Goal: Task Accomplishment & Management: Complete application form

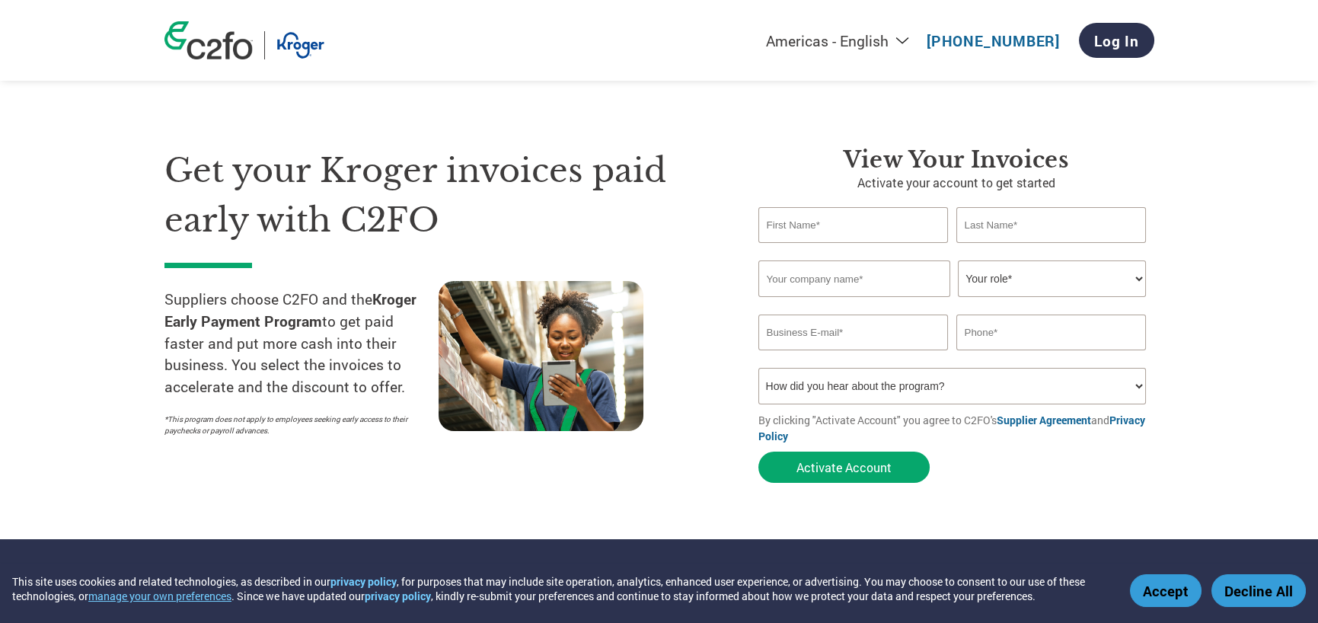
click at [828, 231] on input "text" at bounding box center [853, 225] width 190 height 36
type input "[PERSON_NAME]"
type input "[PERSON_NAME] and Company, Inc."
click at [1130, 273] on select "Your role* CFO Controller Credit Manager Finance Director Treasurer CEO Preside…" at bounding box center [1052, 278] width 188 height 37
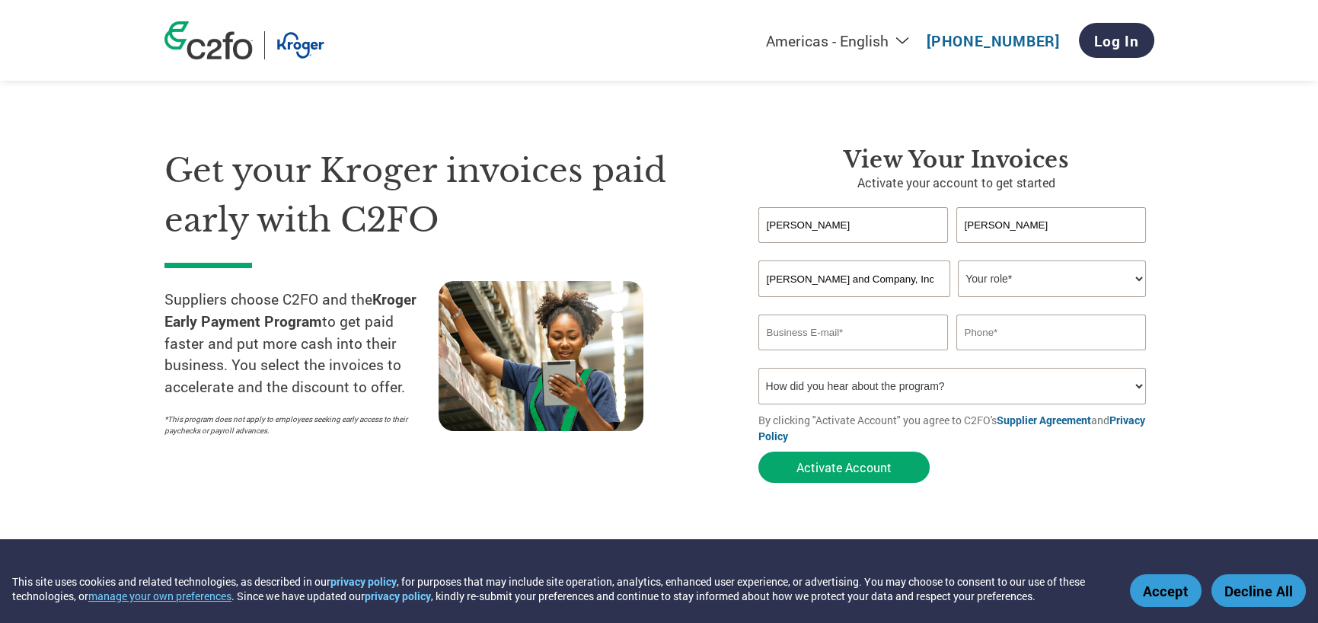
select select "ACCOUNTS_RECEIVABLE"
click at [958, 260] on select "Your role* CFO Controller Credit Manager Finance Director Treasurer CEO Preside…" at bounding box center [1052, 278] width 188 height 37
click at [853, 338] on input "email" at bounding box center [853, 332] width 190 height 36
type input "[EMAIL_ADDRESS][DOMAIN_NAME]"
click at [1037, 332] on input "text" at bounding box center [1051, 332] width 190 height 36
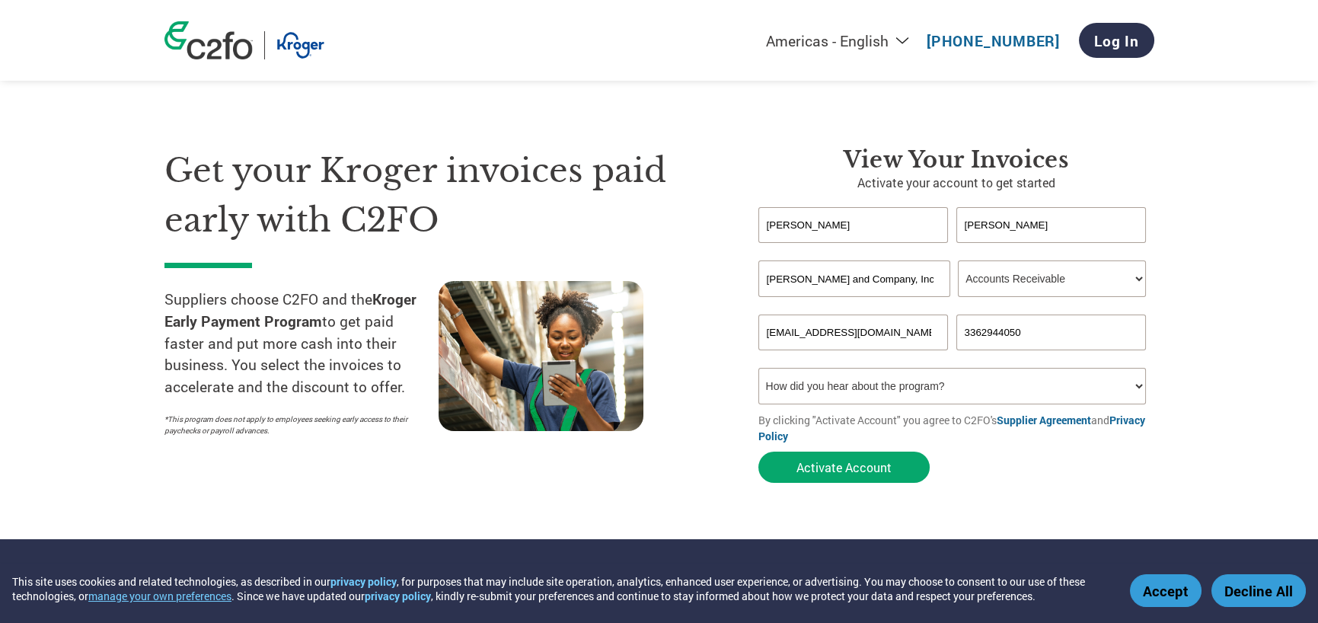
type input "3362944050"
click at [1036, 390] on select "How did you hear about the program? Received a letter Email Social Media Online…" at bounding box center [952, 386] width 388 height 37
select select "Received a Letter"
click at [758, 368] on select "How did you hear about the program? Received a letter Email Social Media Online…" at bounding box center [952, 386] width 388 height 37
click at [849, 463] on button "Activate Account" at bounding box center [843, 467] width 171 height 31
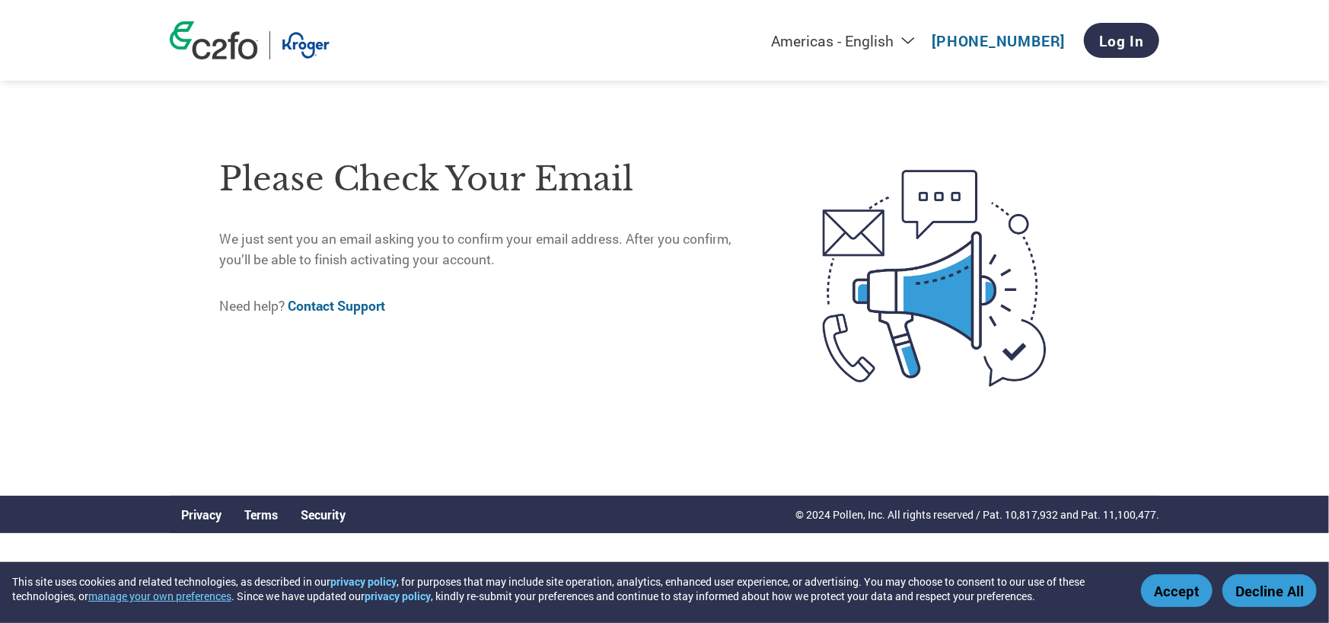
click at [365, 342] on div "Please check your email We just sent you an email asking you to confirm your em…" at bounding box center [489, 277] width 540 height 271
click at [1171, 589] on button "Accept" at bounding box center [1177, 590] width 72 height 33
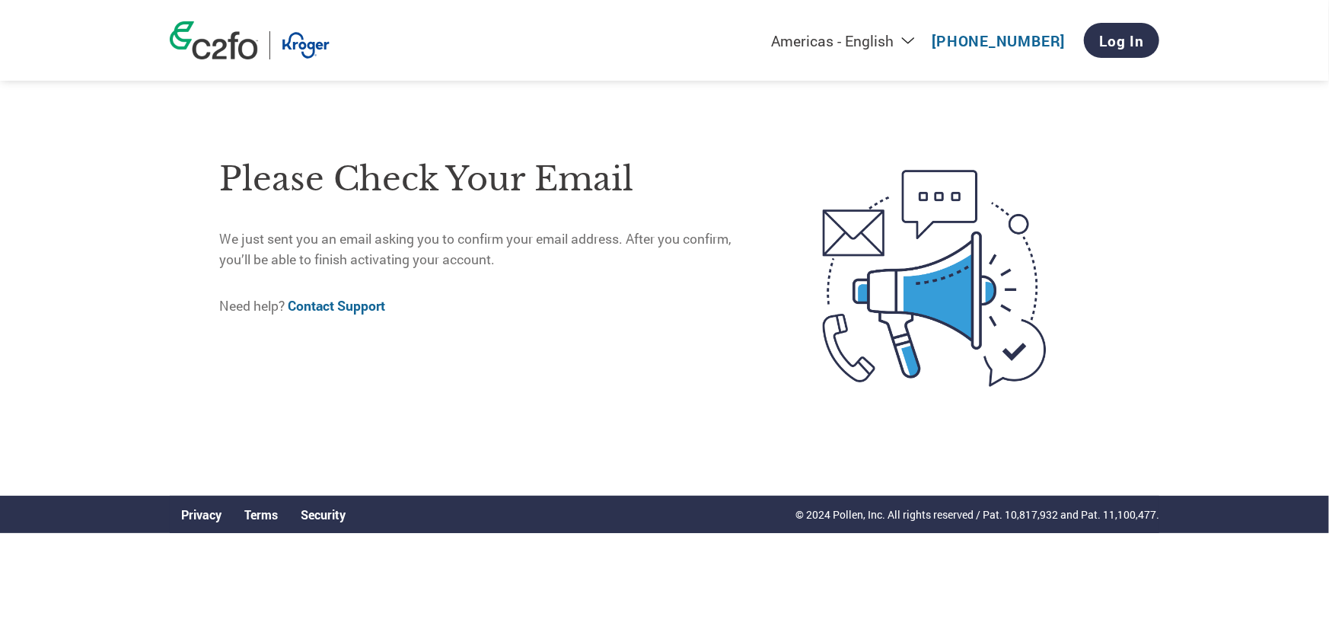
click at [352, 337] on div "Please check your email We just sent you an email asking you to confirm your em…" at bounding box center [489, 277] width 540 height 271
click at [417, 472] on html "This site uses cookies and related technologies, as described in our privacy po…" at bounding box center [664, 236] width 1329 height 472
click at [332, 385] on div "Please check your email We just sent you an email asking you to confirm your em…" at bounding box center [489, 277] width 540 height 271
click at [337, 341] on div "Please check your email We just sent you an email asking you to confirm your em…" at bounding box center [489, 277] width 540 height 271
click at [1127, 32] on link "Log In" at bounding box center [1121, 40] width 75 height 35
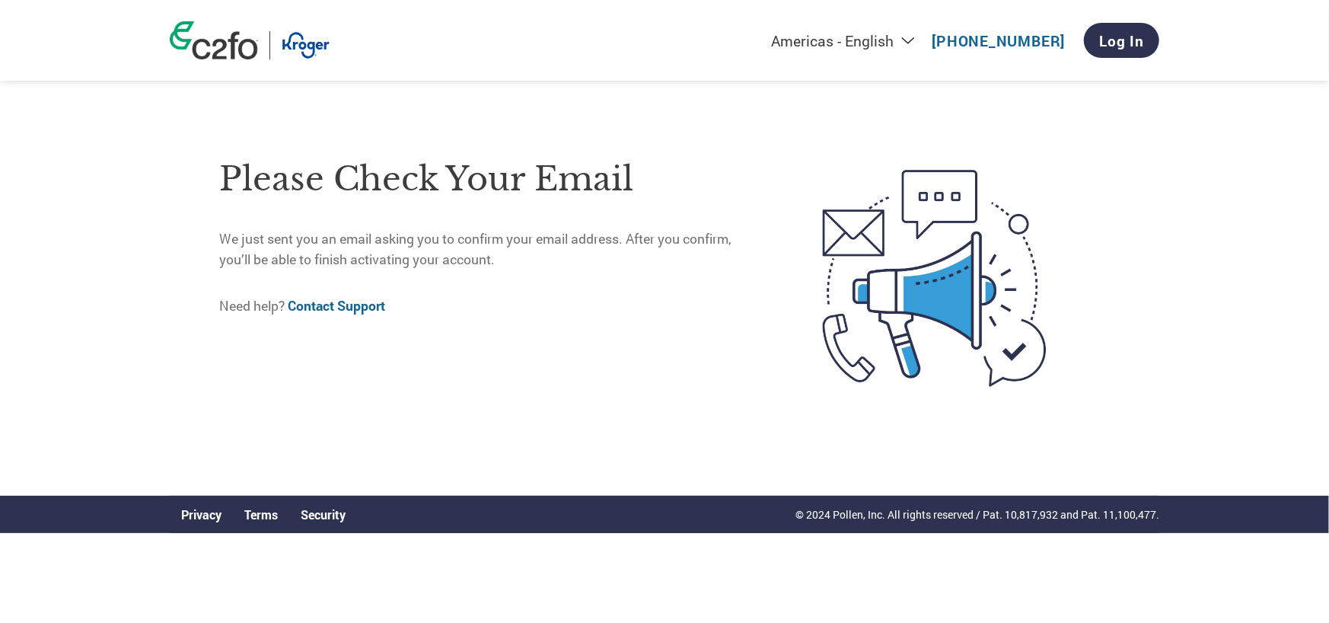
click at [380, 305] on link "Contact Support" at bounding box center [336, 306] width 97 height 18
click at [224, 346] on div "Please check your email We just sent you an email asking you to confirm your em…" at bounding box center [489, 277] width 540 height 271
click at [344, 304] on link "Contact Support" at bounding box center [336, 306] width 97 height 18
click at [304, 391] on div "Please check your email We just sent you an email asking you to confirm your em…" at bounding box center [489, 277] width 540 height 271
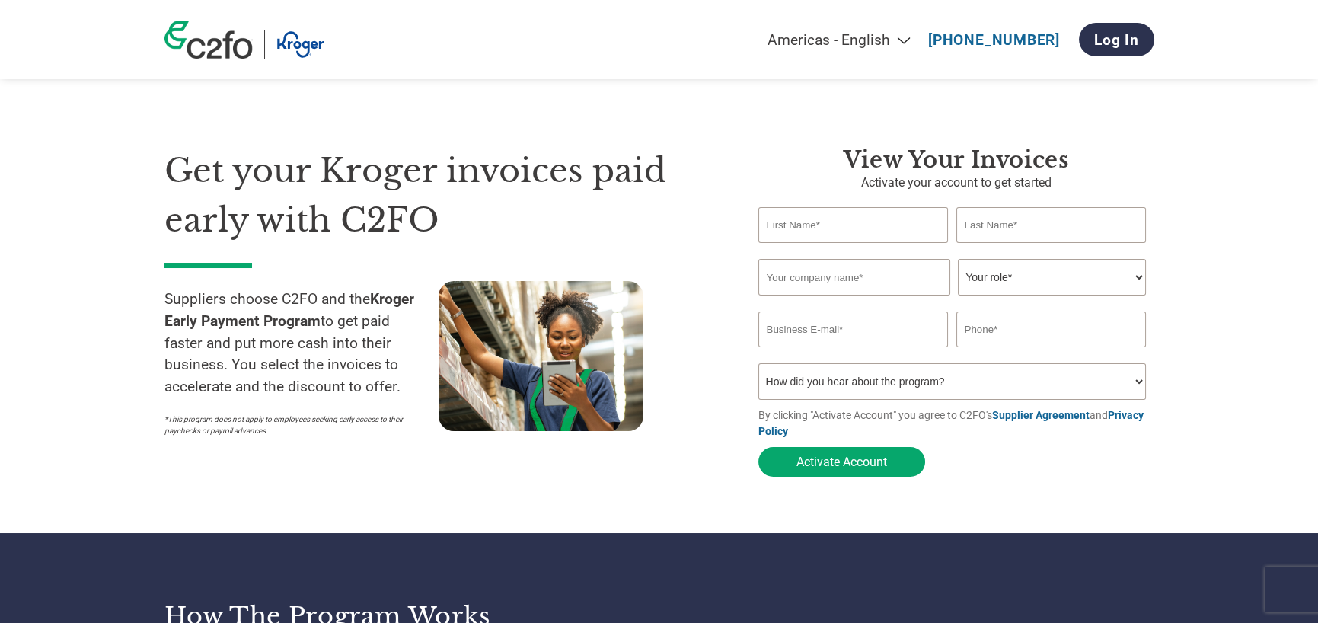
click at [829, 225] on input "text" at bounding box center [853, 225] width 190 height 36
type input "[PERSON_NAME]"
type input "[PERSON_NAME] and Company, Inc."
click at [1134, 276] on select "Your role* CFO Controller Credit Manager Finance Director Treasurer CEO Preside…" at bounding box center [1052, 277] width 188 height 37
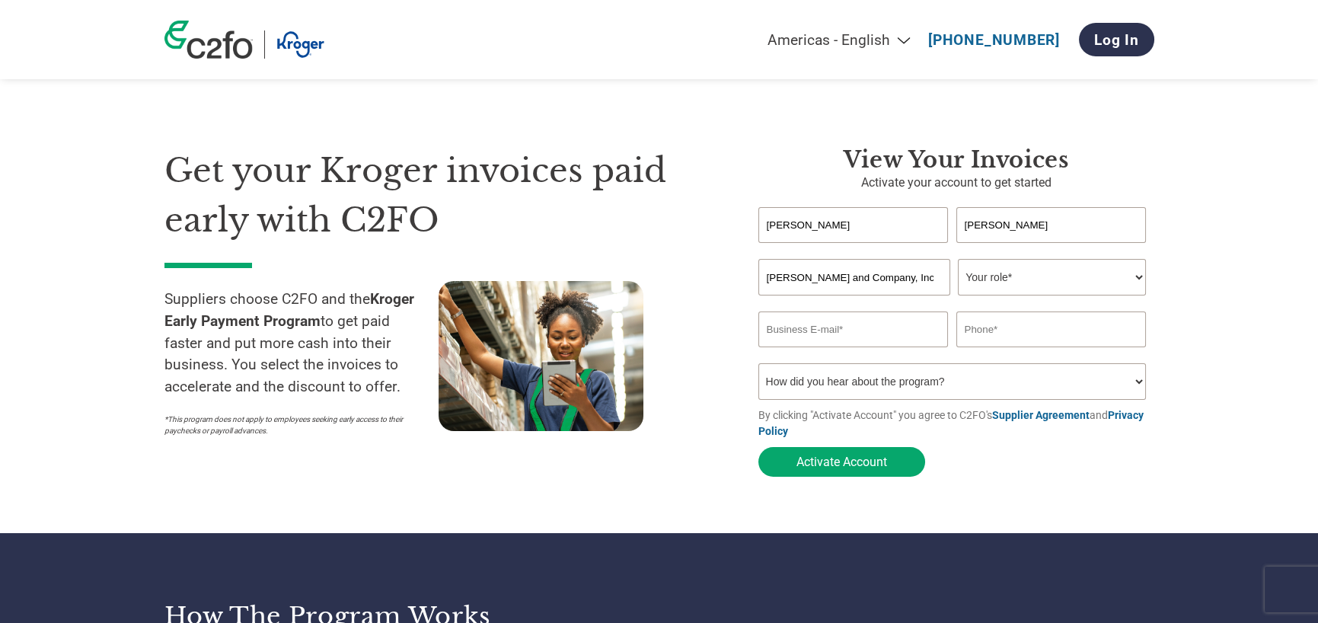
select select "ACCOUNTS_RECEIVABLE"
click at [958, 259] on select "Your role* CFO Controller Credit Manager Finance Director Treasurer CEO Preside…" at bounding box center [1052, 277] width 188 height 37
click at [807, 334] on input "email" at bounding box center [853, 329] width 190 height 36
type input "[EMAIL_ADDRESS][DOMAIN_NAME]"
click at [978, 331] on input "text" at bounding box center [1051, 329] width 190 height 36
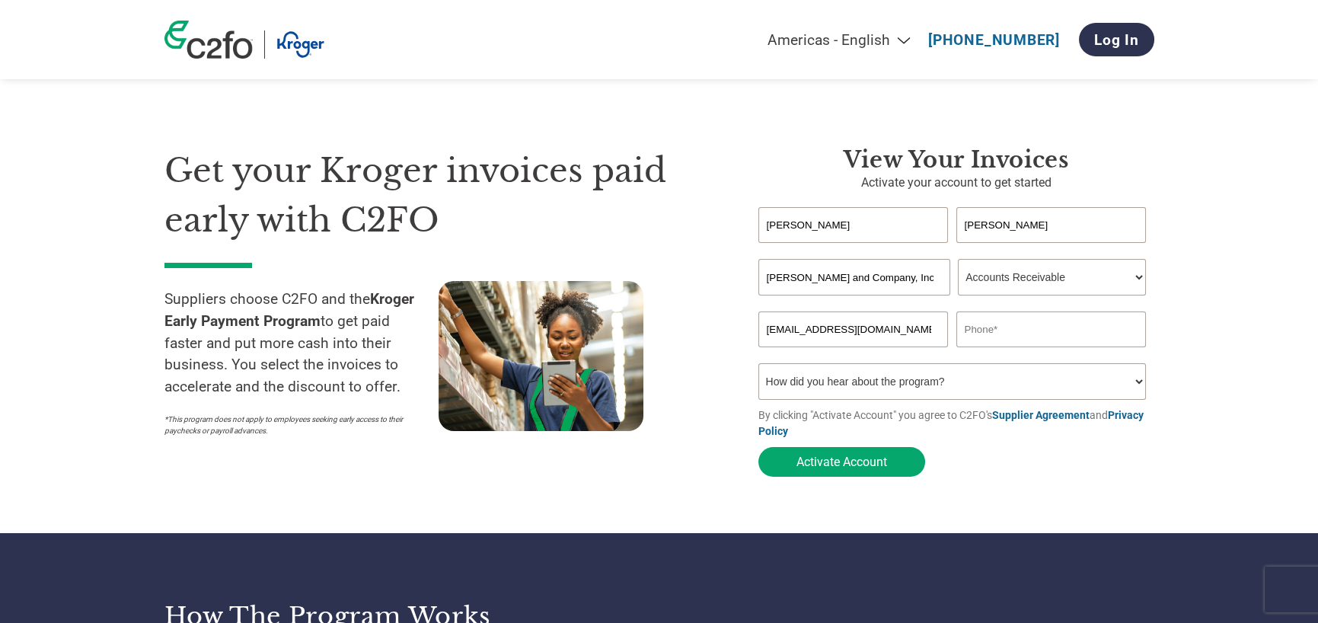
type input "[PHONE_NUMBER]"
click at [886, 378] on select "How did you hear about the program? Received a letter Email Social Media Online…" at bounding box center [952, 381] width 388 height 37
select select "Received a Letter"
click at [758, 364] on select "How did you hear about the program? Received a letter Email Social Media Online…" at bounding box center [952, 381] width 388 height 37
click at [837, 470] on button "Activate Account" at bounding box center [841, 462] width 167 height 30
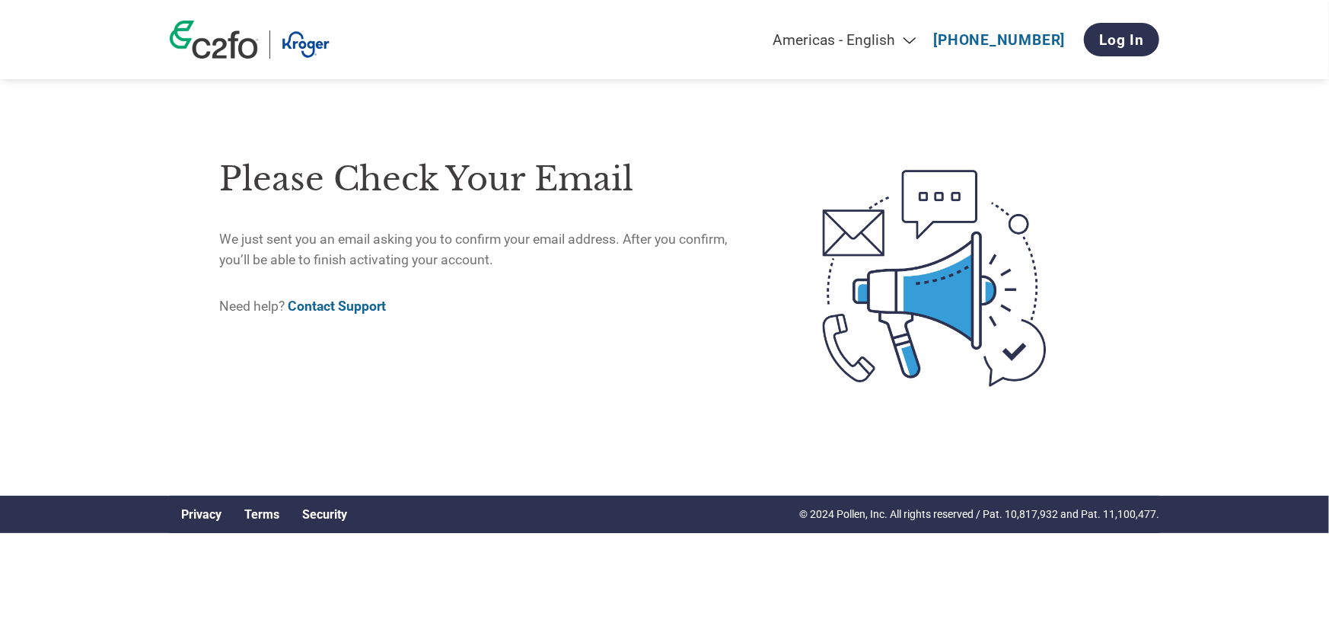
click at [196, 429] on div "Please check your email We just sent you an email asking you to confirm your em…" at bounding box center [665, 278] width 990 height 435
